Goal: Information Seeking & Learning: Find specific fact

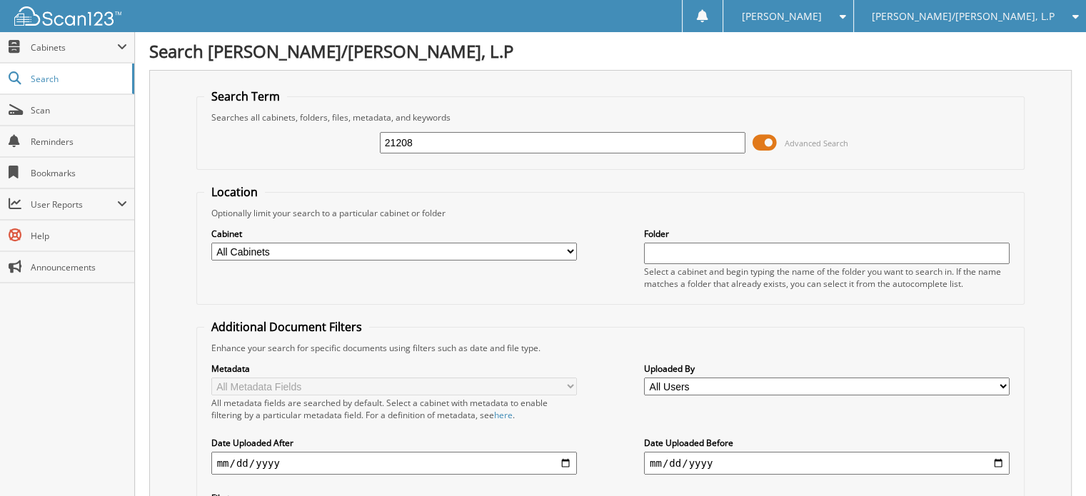
type input "21208"
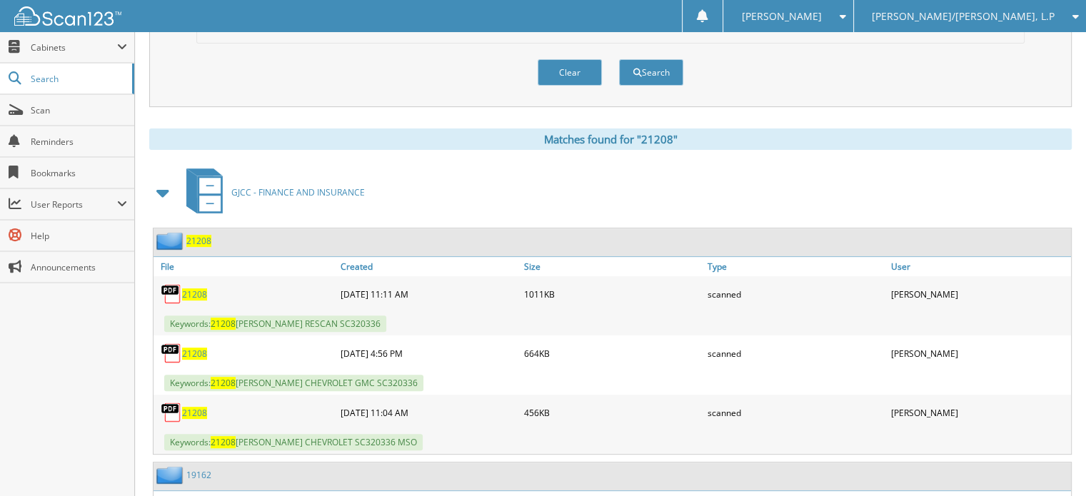
scroll to position [500, 0]
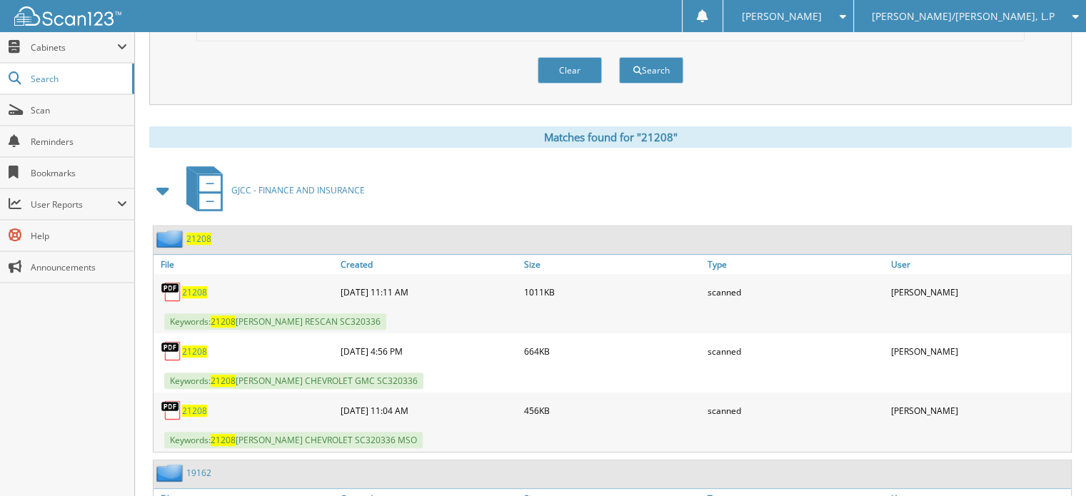
click at [190, 286] on span "21208" at bounding box center [194, 292] width 25 height 12
click at [201, 346] on span "21208" at bounding box center [194, 352] width 25 height 12
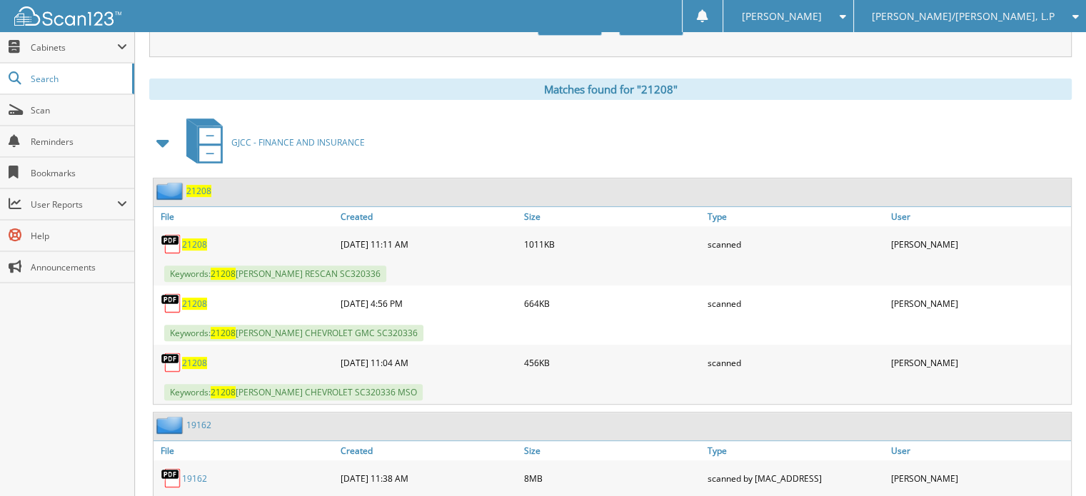
scroll to position [714, 0]
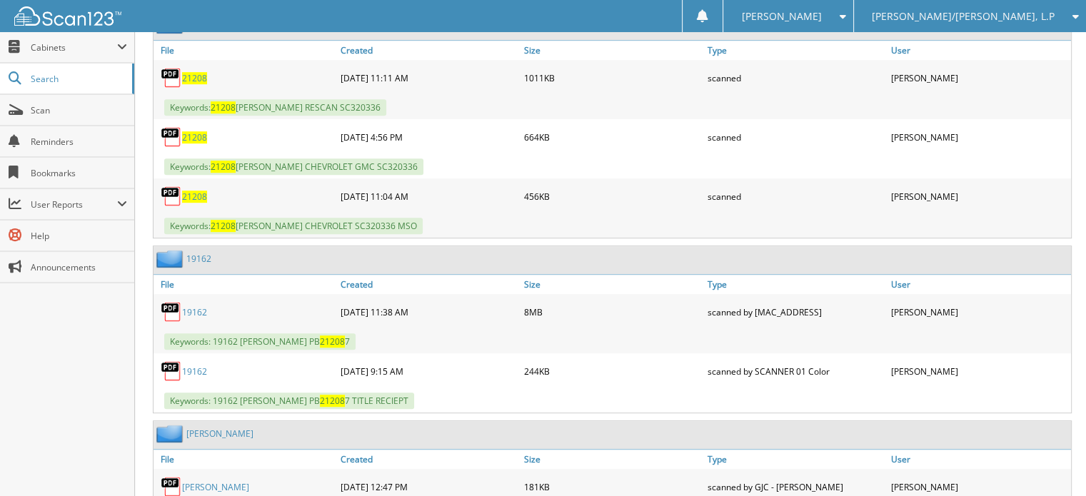
click at [196, 191] on span "21208" at bounding box center [194, 197] width 25 height 12
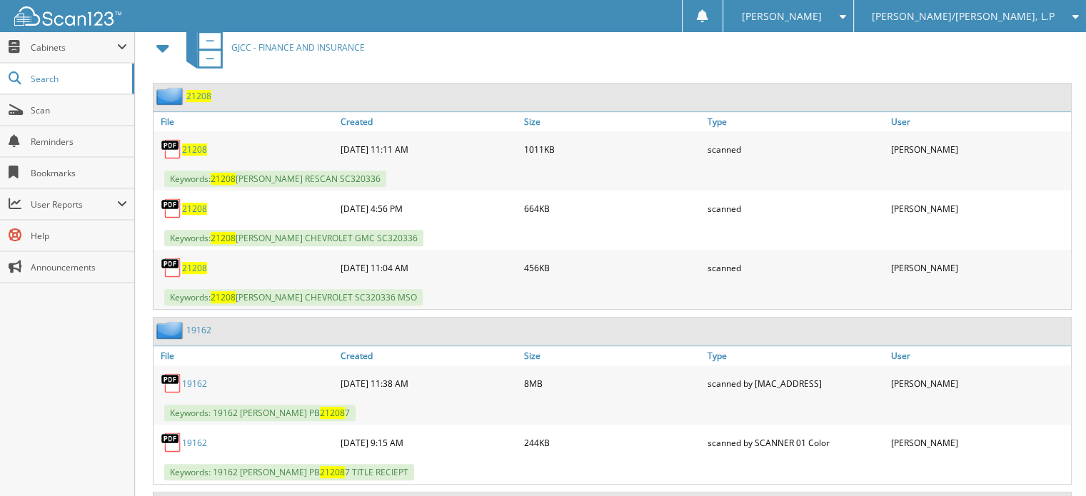
scroll to position [571, 0]
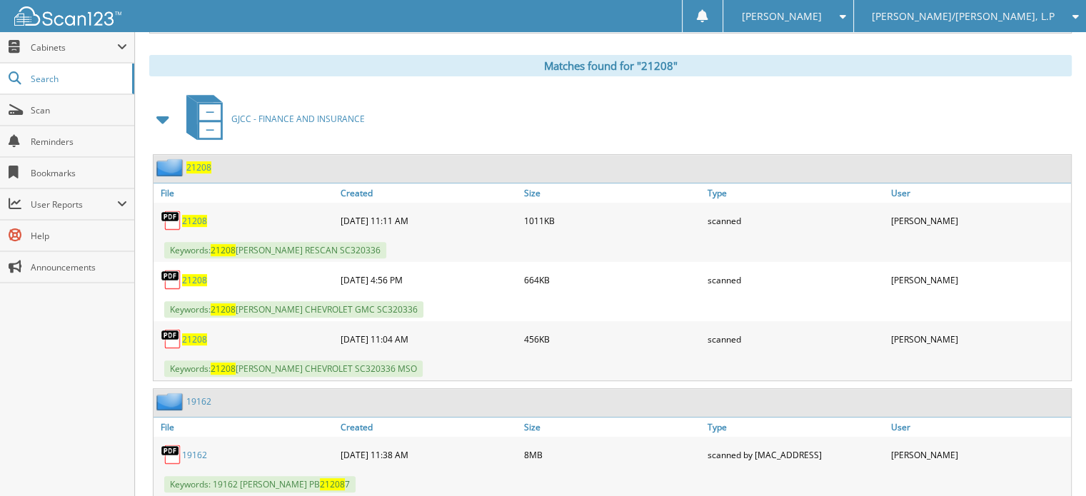
click at [196, 215] on span "21208" at bounding box center [194, 221] width 25 height 12
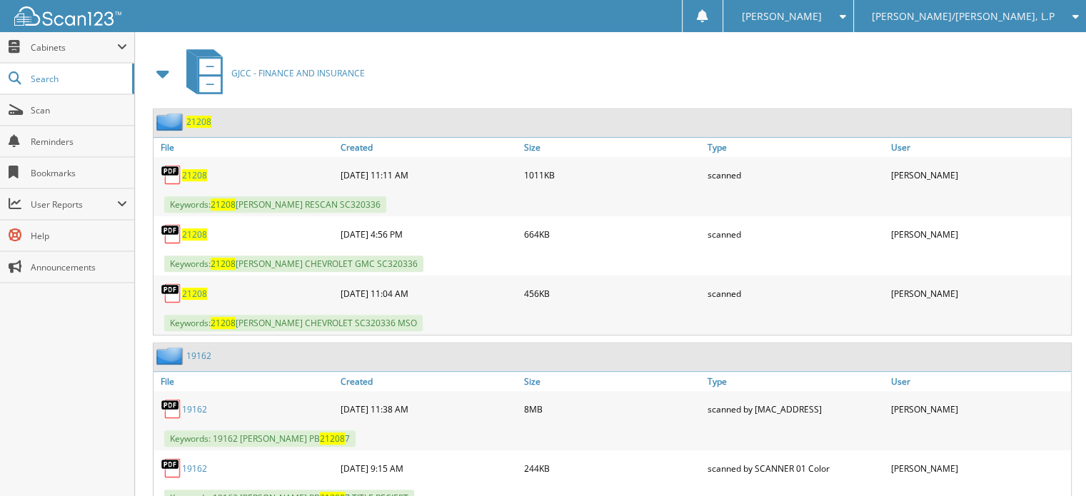
scroll to position [642, 0]
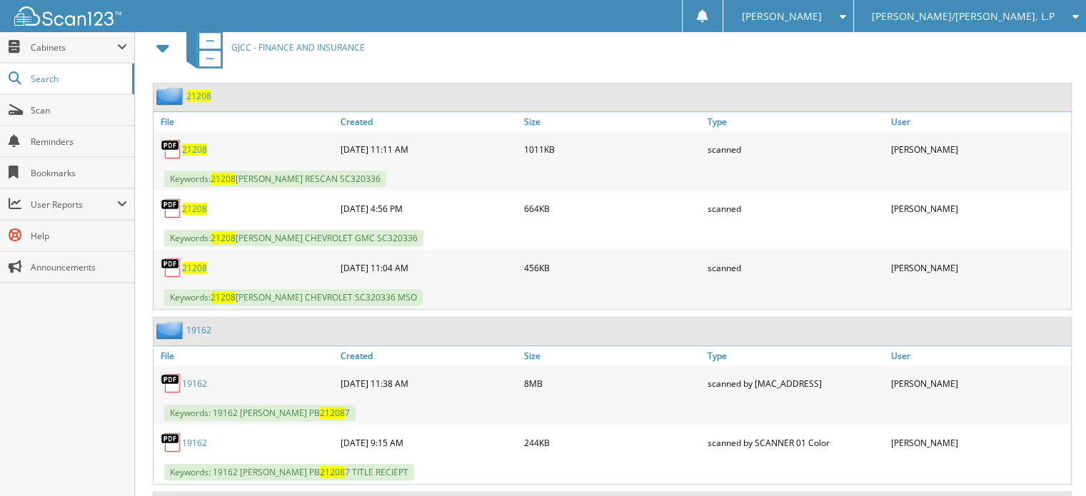
click at [198, 203] on span "21208" at bounding box center [194, 209] width 25 height 12
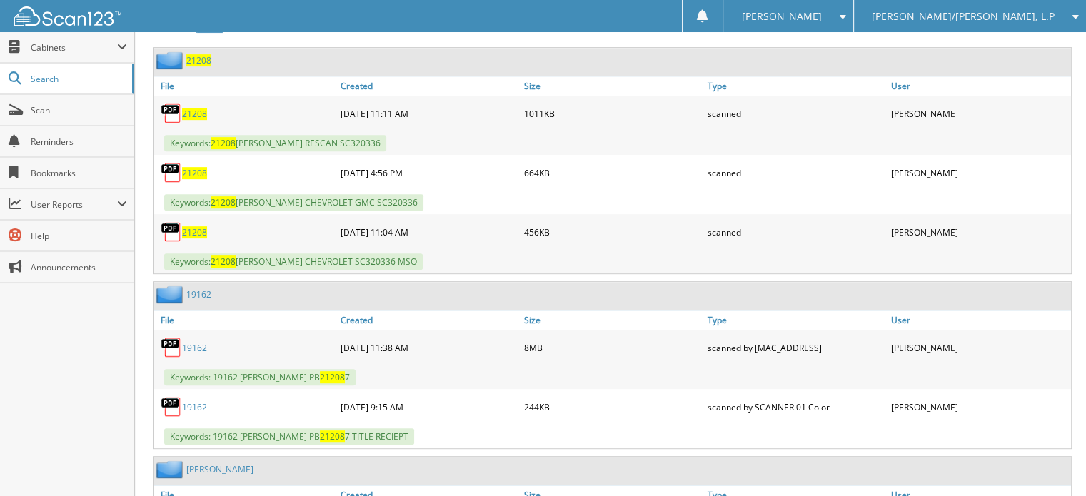
scroll to position [714, 0]
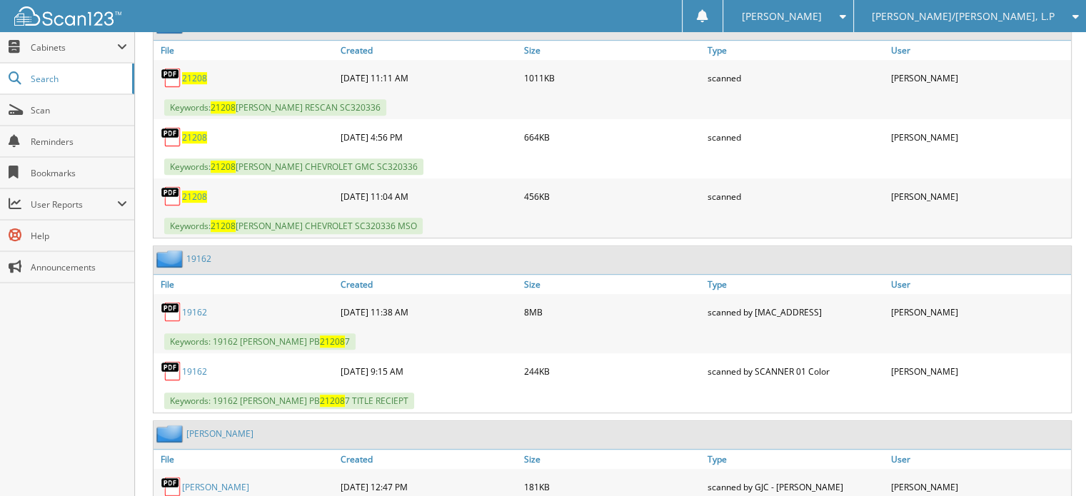
click at [192, 191] on span "21208" at bounding box center [194, 197] width 25 height 12
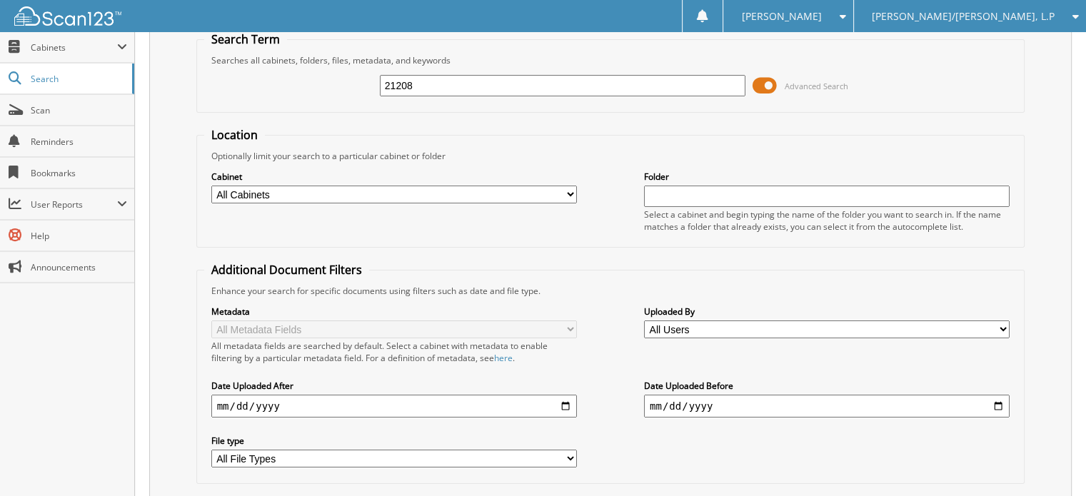
scroll to position [0, 0]
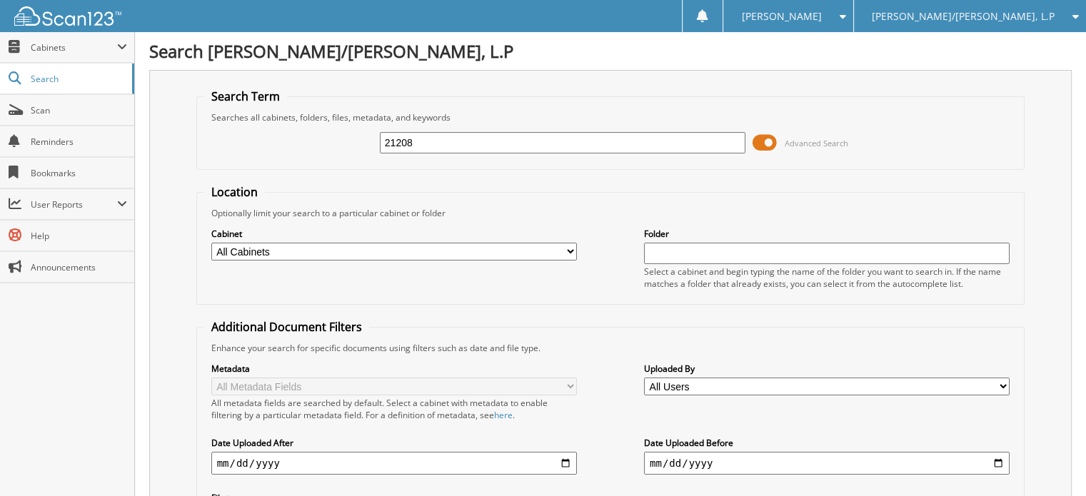
drag, startPoint x: 429, startPoint y: 134, endPoint x: 262, endPoint y: 158, distance: 168.8
click at [266, 160] on div "21208 Advanced Search" at bounding box center [610, 143] width 813 height 39
type input "163235"
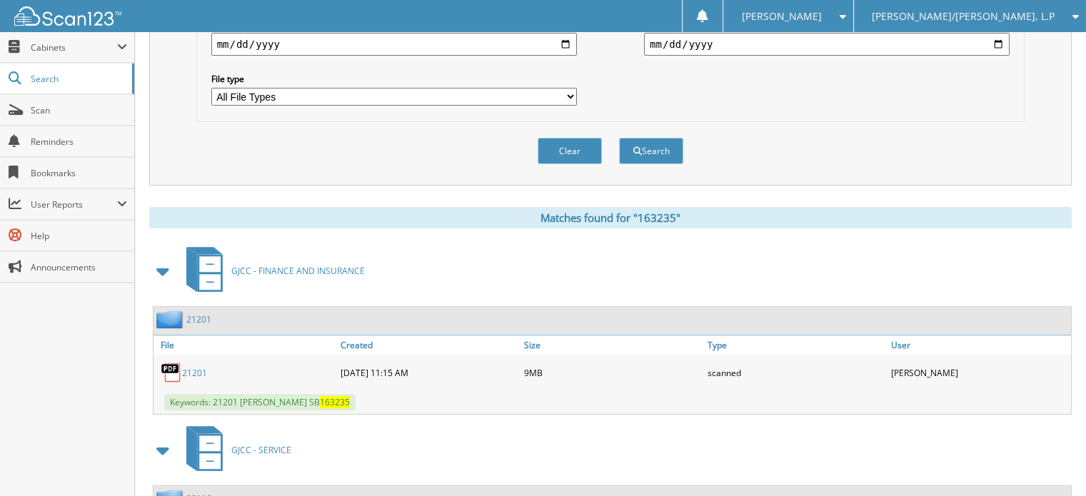
scroll to position [428, 0]
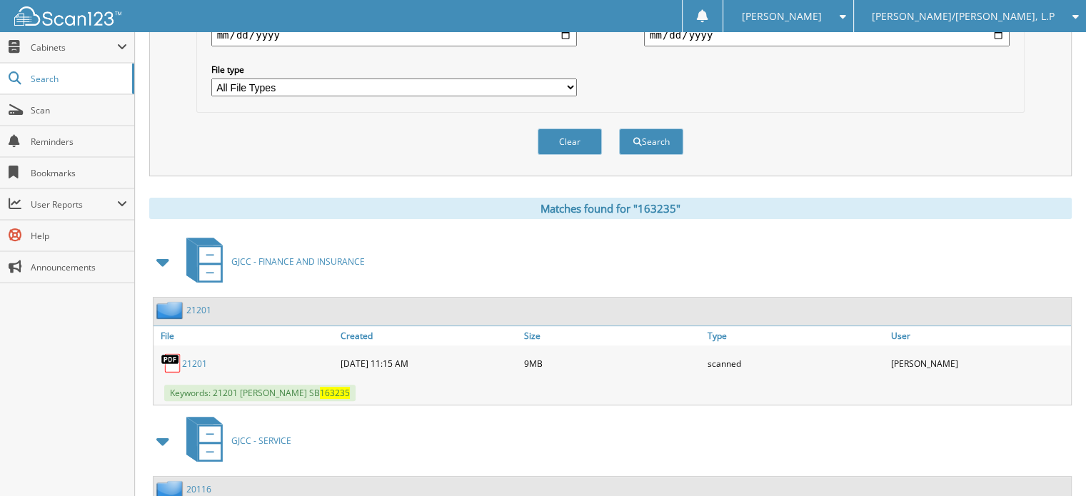
click at [194, 358] on link "21201" at bounding box center [194, 364] width 25 height 12
